Goal: Information Seeking & Learning: Learn about a topic

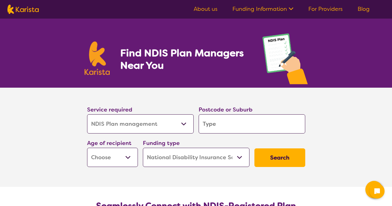
select select "NDIS Plan management"
select select "NDIS"
select select "NDIS Plan management"
select select "NDIS"
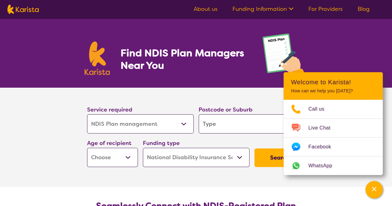
click at [354, 46] on div "Find NDIS Plan Managers Near You" at bounding box center [196, 53] width 392 height 69
click at [234, 121] on input "search" at bounding box center [252, 123] width 107 height 19
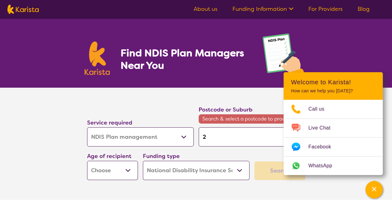
type input "2"
type input "25"
type input "258"
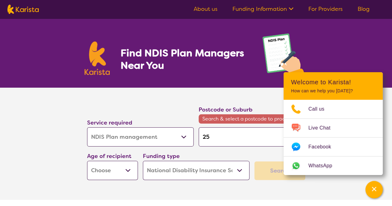
type input "258"
type input "2581"
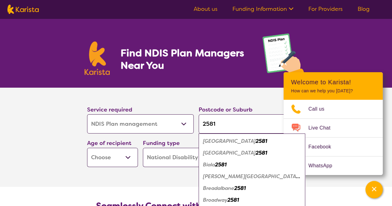
type input "258"
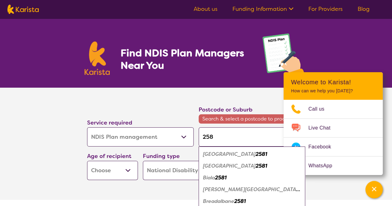
type input "25"
type input "2"
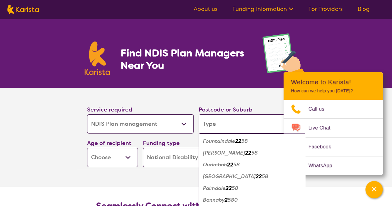
type input "G"
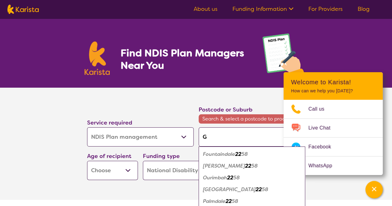
type input "Gu"
type input "Gun"
type input "[PERSON_NAME]"
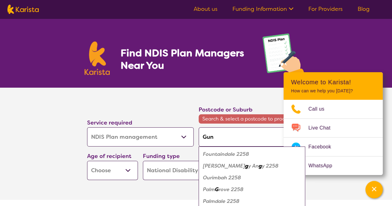
type input "[PERSON_NAME]"
type input "Gunni"
type input "[PERSON_NAME]"
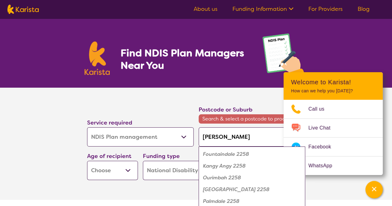
type input "Gunning"
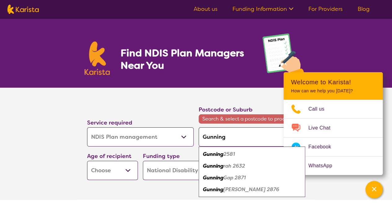
click at [219, 157] on div "Gunning 2581" at bounding box center [252, 154] width 100 height 12
type input "2581"
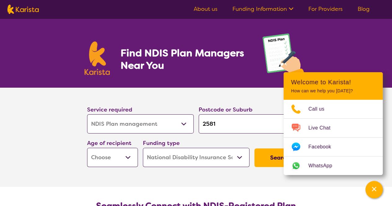
click at [335, 60] on div "Find NDIS Plan Managers Near You" at bounding box center [196, 53] width 392 height 69
click at [226, 160] on select "Home Care Package (HCP) National Disability Insurance Scheme (NDIS) I don't know" at bounding box center [196, 157] width 107 height 19
click at [143, 148] on select "Home Care Package (HCP) National Disability Insurance Scheme (NDIS) I don't know" at bounding box center [196, 157] width 107 height 19
click at [115, 153] on select "Early Childhood - 0 to 9 Child - 10 to 11 Adolescent - 12 to 17 Adult - 18 to 6…" at bounding box center [112, 157] width 51 height 19
select select "EC"
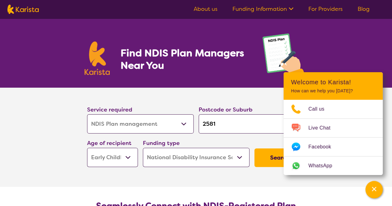
click at [87, 148] on select "Early Childhood - 0 to 9 Child - 10 to 11 Adolescent - 12 to 17 Adult - 18 to 6…" at bounding box center [112, 157] width 51 height 19
select select "EC"
click at [162, 129] on select "Allied Health Assistant Assessment ([MEDICAL_DATA] or [MEDICAL_DATA]) Behaviour…" at bounding box center [140, 123] width 107 height 19
click at [87, 114] on select "Allied Health Assistant Assessment ([MEDICAL_DATA] or [MEDICAL_DATA]) Behaviour…" at bounding box center [140, 123] width 107 height 19
click at [262, 154] on button "Search" at bounding box center [279, 157] width 51 height 19
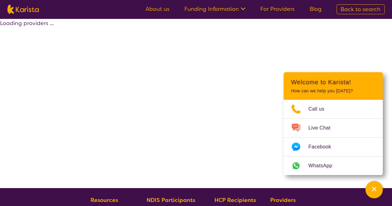
select select "by_score"
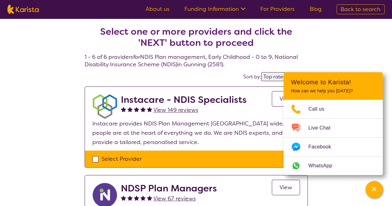
drag, startPoint x: 391, startPoint y: 32, endPoint x: 394, endPoint y: 35, distance: 4.6
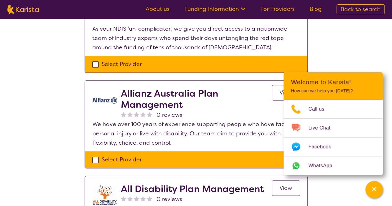
scroll to position [368, 0]
